Goal: Information Seeking & Learning: Learn about a topic

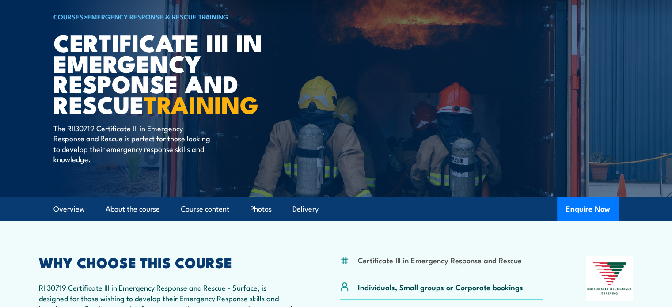
scroll to position [88, 0]
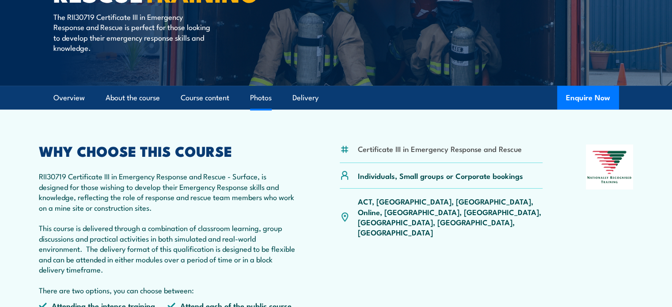
click at [266, 97] on link "Photos" at bounding box center [261, 97] width 22 height 23
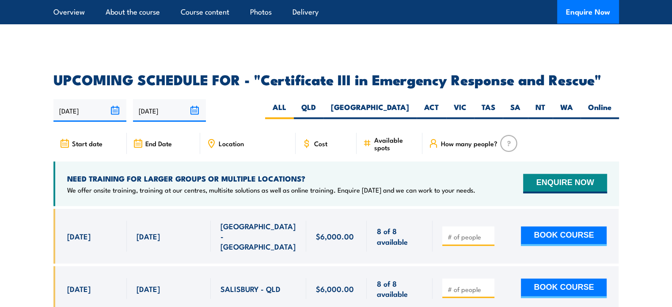
scroll to position [2021, 0]
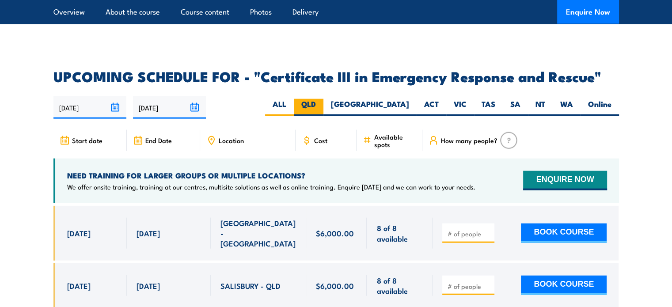
click at [324, 99] on label "QLD" at bounding box center [309, 107] width 30 height 17
click at [322, 99] on input "QLD" at bounding box center [319, 102] width 6 height 6
radio input "true"
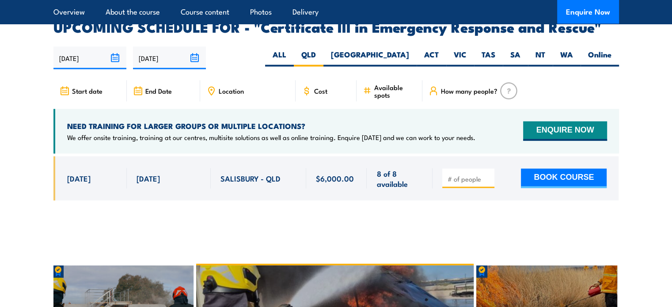
scroll to position [2074, 0]
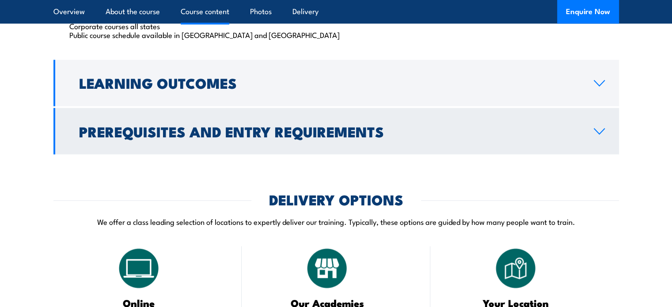
click at [305, 113] on link "Prerequisites and Entry Requirements" at bounding box center [336, 131] width 566 height 46
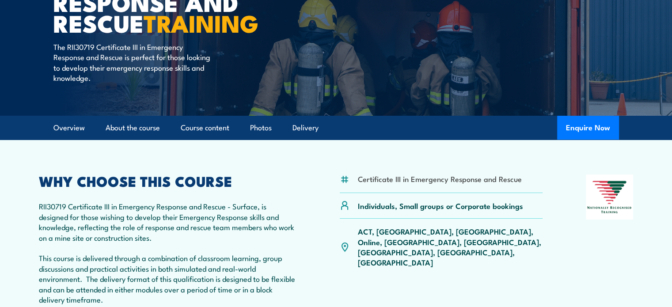
scroll to position [126, 0]
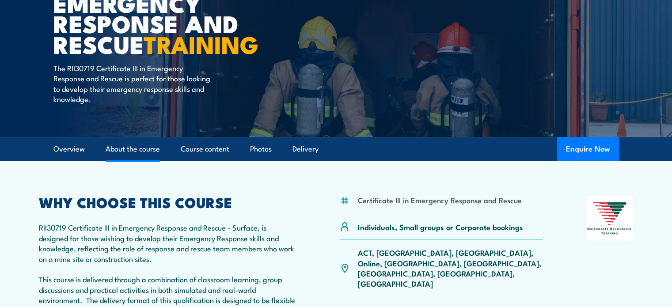
click at [149, 150] on link "About the course" at bounding box center [133, 148] width 54 height 23
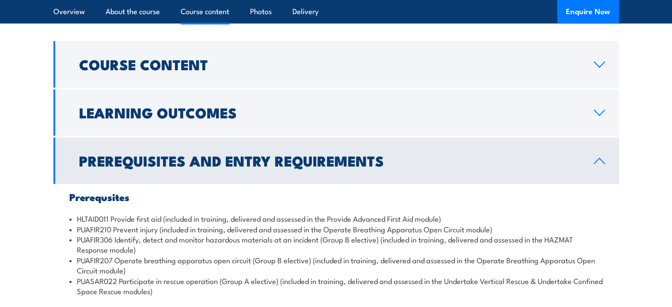
scroll to position [886, 0]
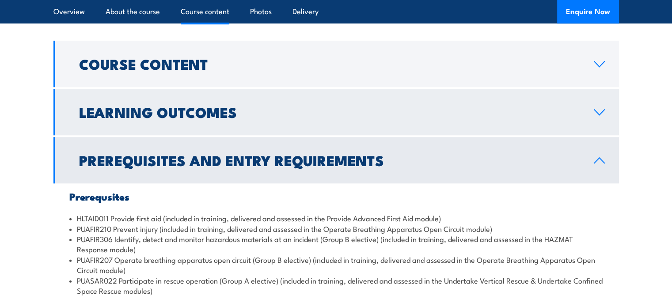
click at [202, 118] on h2 "Learning Outcomes" at bounding box center [329, 112] width 501 height 12
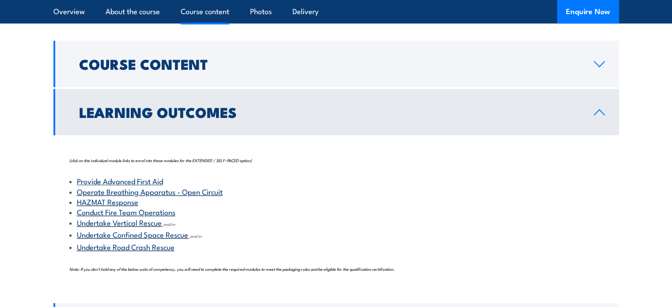
click at [202, 118] on h2 "Learning Outcomes" at bounding box center [329, 112] width 501 height 12
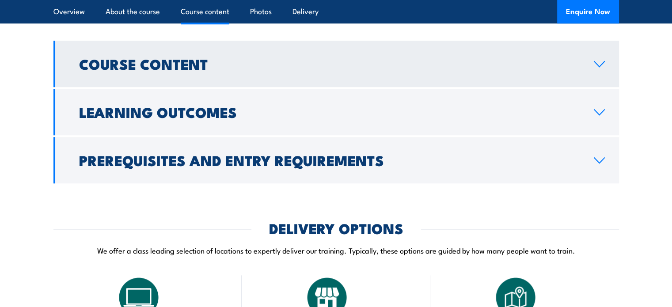
click at [194, 57] on h2 "Course Content" at bounding box center [329, 63] width 501 height 12
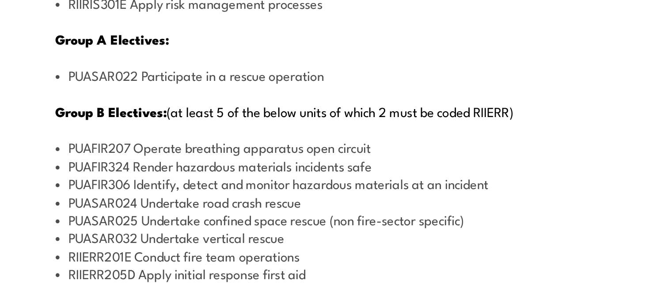
scroll to position [1091, 0]
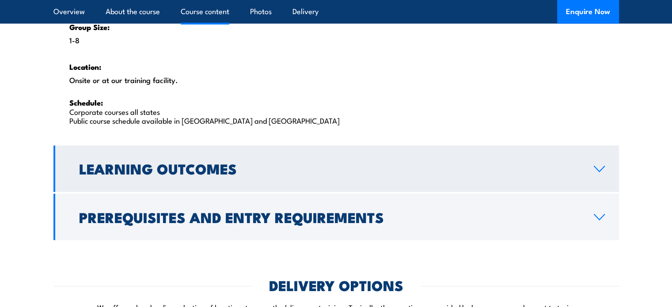
click at [182, 168] on h2 "Learning Outcomes" at bounding box center [329, 168] width 501 height 12
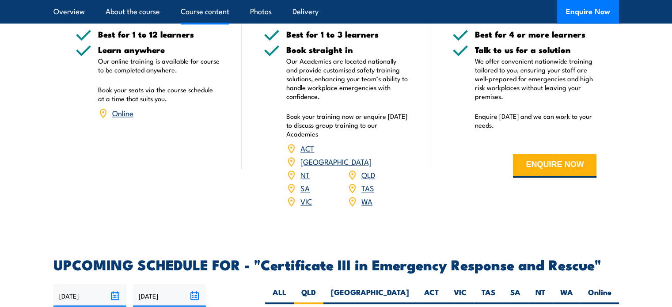
scroll to position [990, 0]
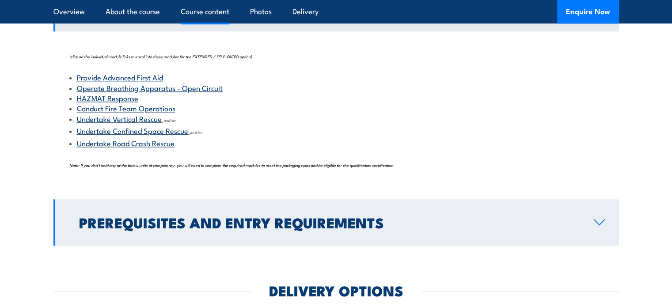
click at [193, 209] on link "Prerequisites and Entry Requirements" at bounding box center [336, 222] width 566 height 46
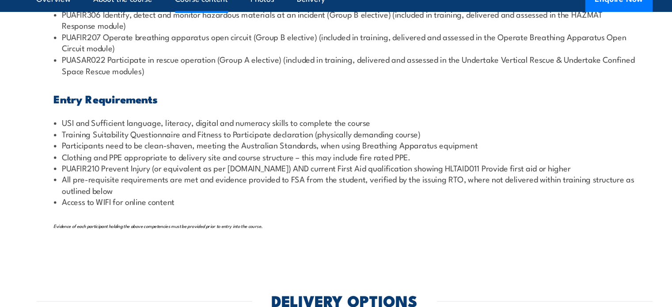
scroll to position [1099, 0]
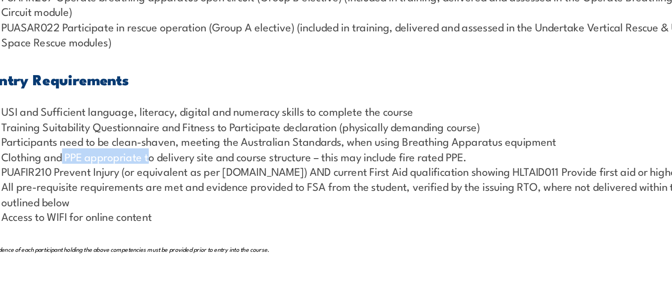
drag, startPoint x: 118, startPoint y: 159, endPoint x: 179, endPoint y: 160, distance: 61.0
click at [179, 160] on li "Clothing and PPE appropriate to delivery site and course structure – this may i…" at bounding box center [336, 157] width 534 height 10
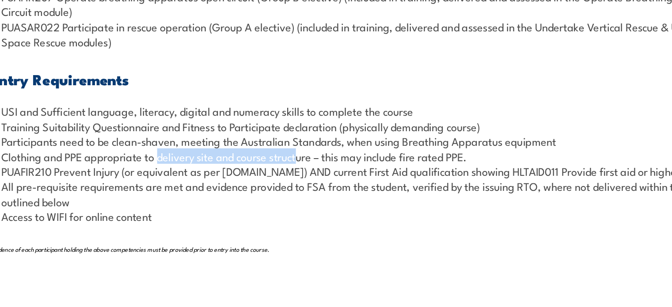
drag, startPoint x: 184, startPoint y: 160, endPoint x: 281, endPoint y: 160, distance: 96.4
click at [281, 160] on li "Clothing and PPE appropriate to delivery site and course structure – this may i…" at bounding box center [336, 157] width 534 height 10
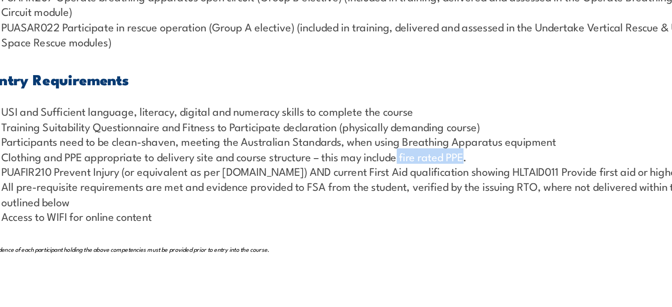
drag, startPoint x: 353, startPoint y: 157, endPoint x: 397, endPoint y: 158, distance: 44.7
click at [397, 158] on li "Clothing and PPE appropriate to delivery site and course structure – this may i…" at bounding box center [336, 157] width 534 height 10
click at [223, 187] on li "All pre-requisite requirements are met and evidence provided to FSA from the st…" at bounding box center [336, 182] width 534 height 21
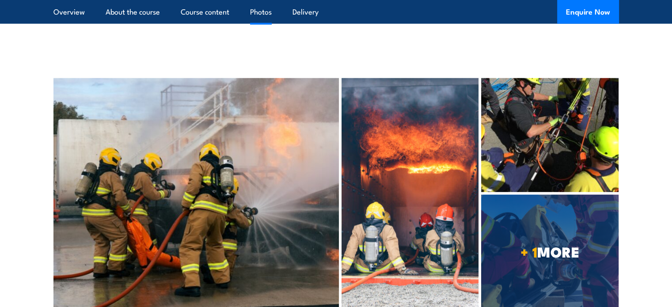
scroll to position [2240, 0]
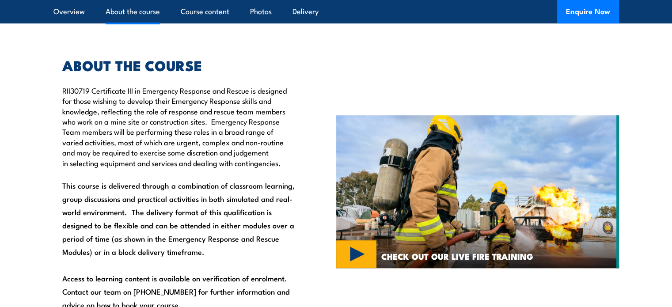
scroll to position [536, 0]
